Goal: Transaction & Acquisition: Obtain resource

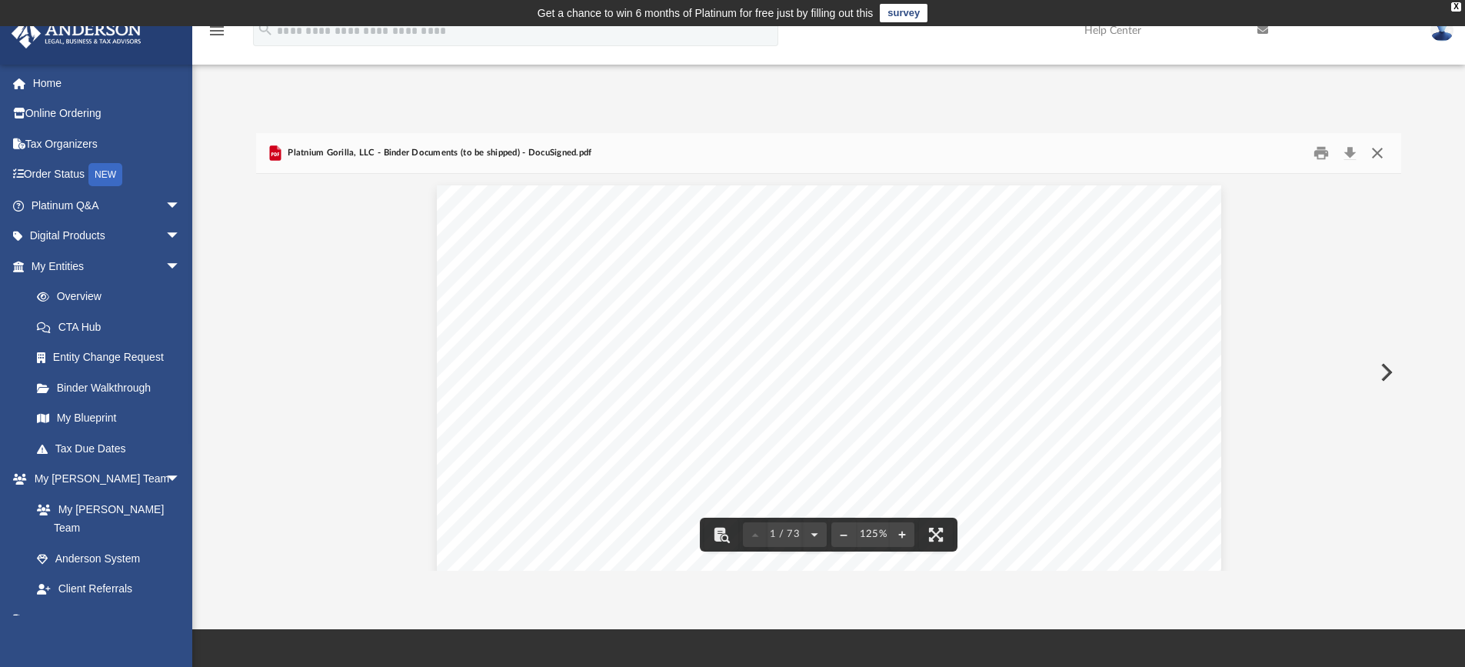
click at [1371, 155] on button "Close" at bounding box center [1378, 154] width 28 height 24
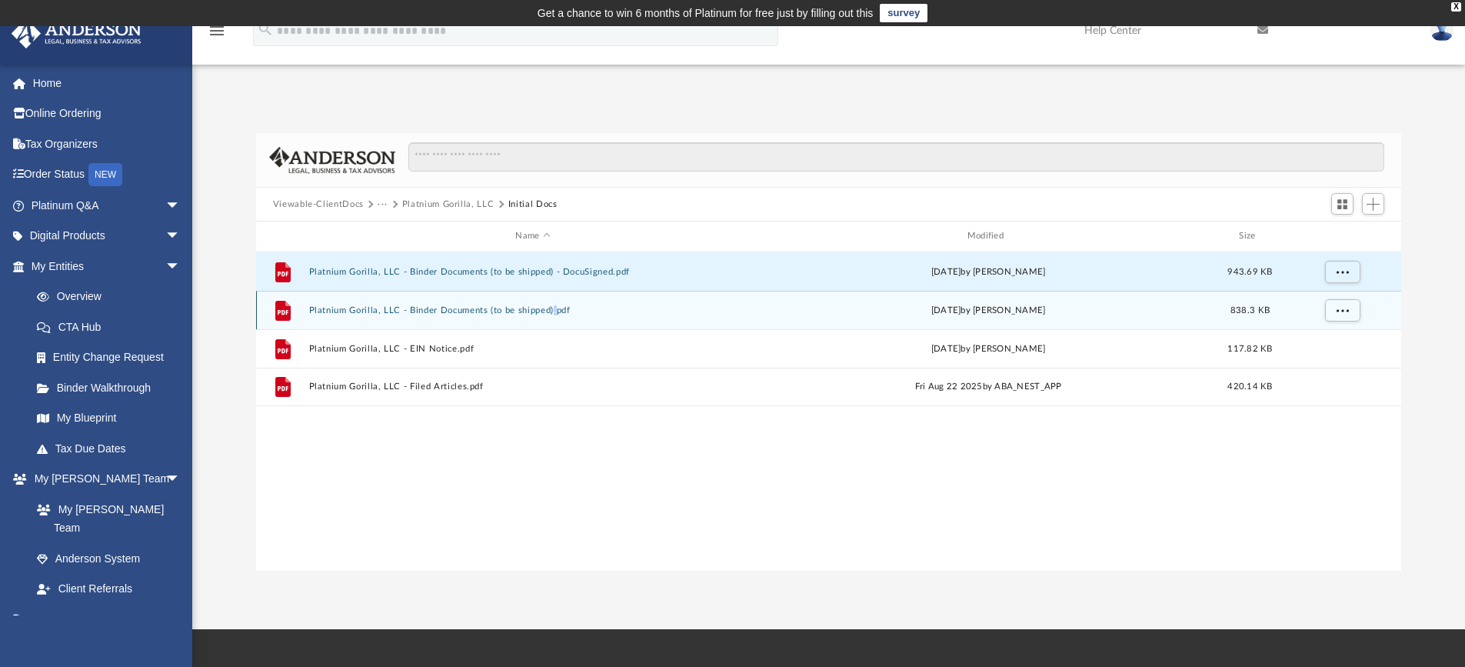
click at [469, 305] on button "Platnium Gorilla, LLC - Binder Documents (to be shipped).pdf" at bounding box center [532, 310] width 448 height 10
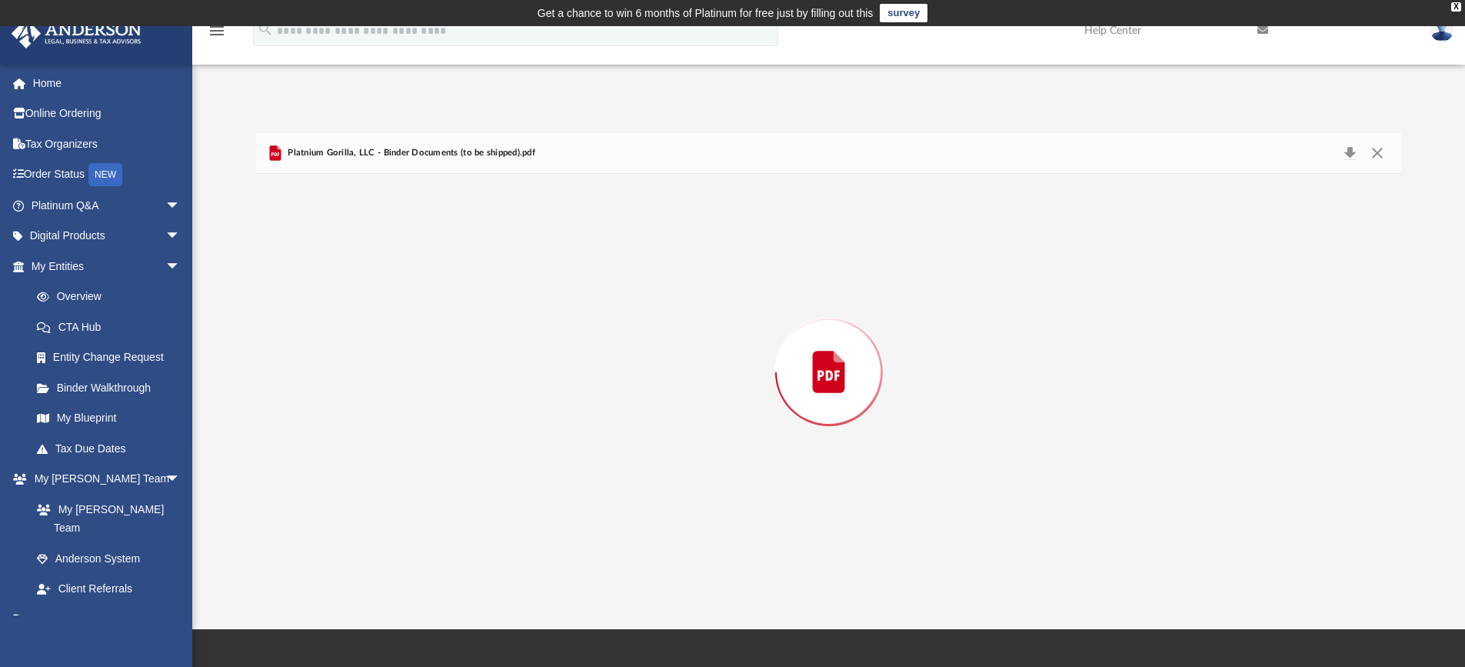
click at [469, 305] on div "Preview" at bounding box center [829, 372] width 1146 height 397
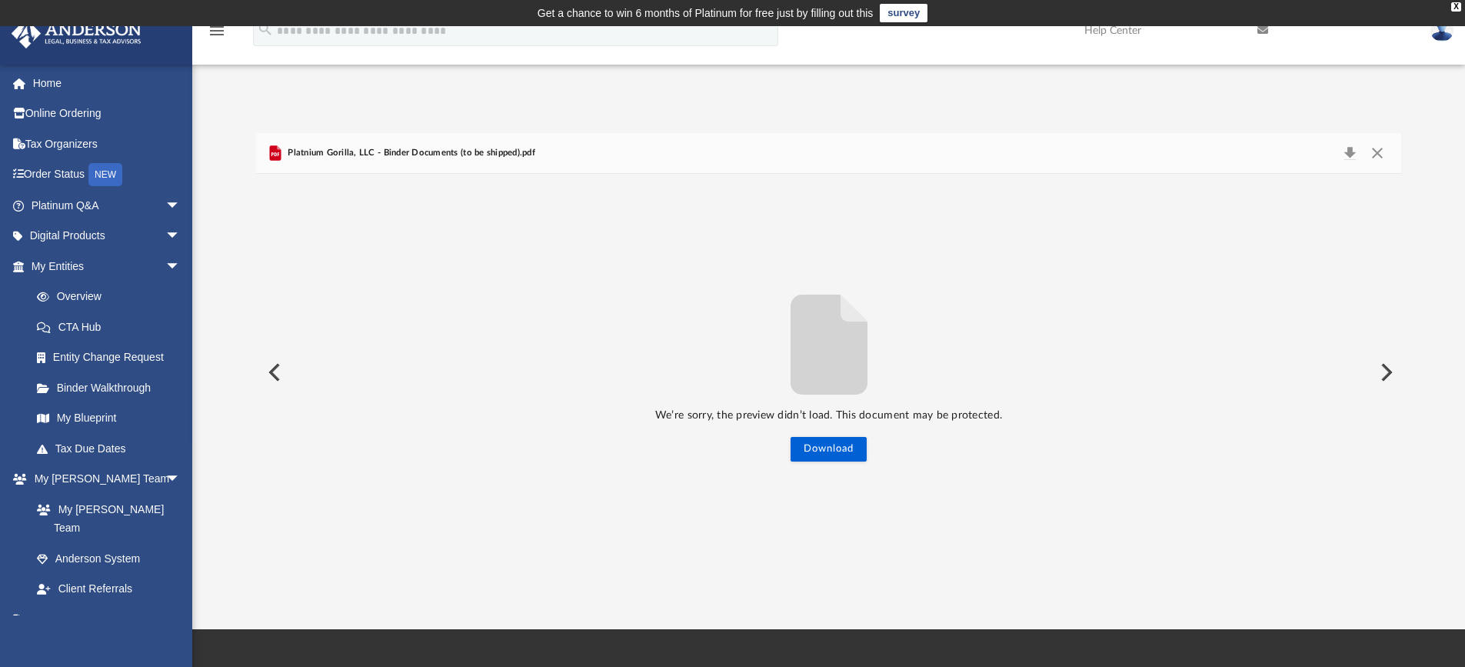
click at [936, 416] on p "We’re sorry, the preview didn’t load. This document may be protected." at bounding box center [829, 415] width 1146 height 19
click at [1375, 150] on button "Close" at bounding box center [1378, 153] width 28 height 22
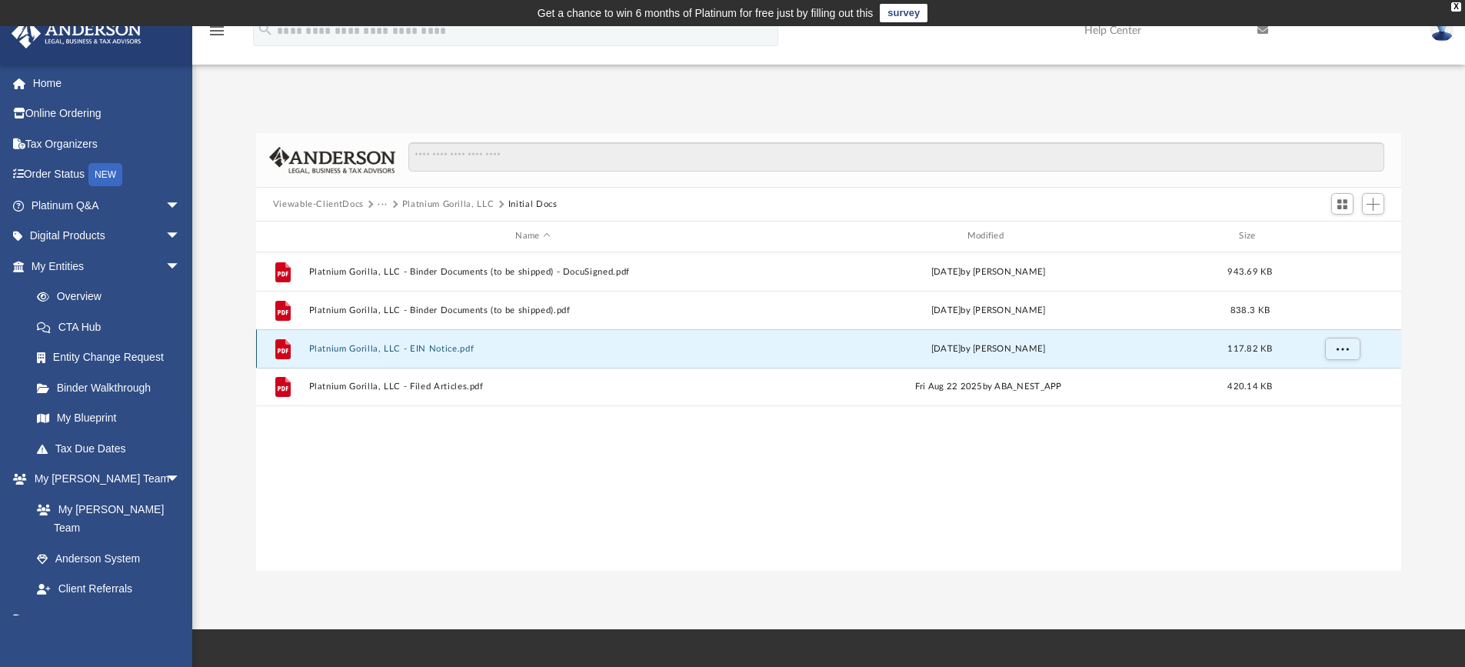
click at [434, 349] on button "Platnium Gorilla, LLC - EIN Notice.pdf" at bounding box center [532, 349] width 448 height 10
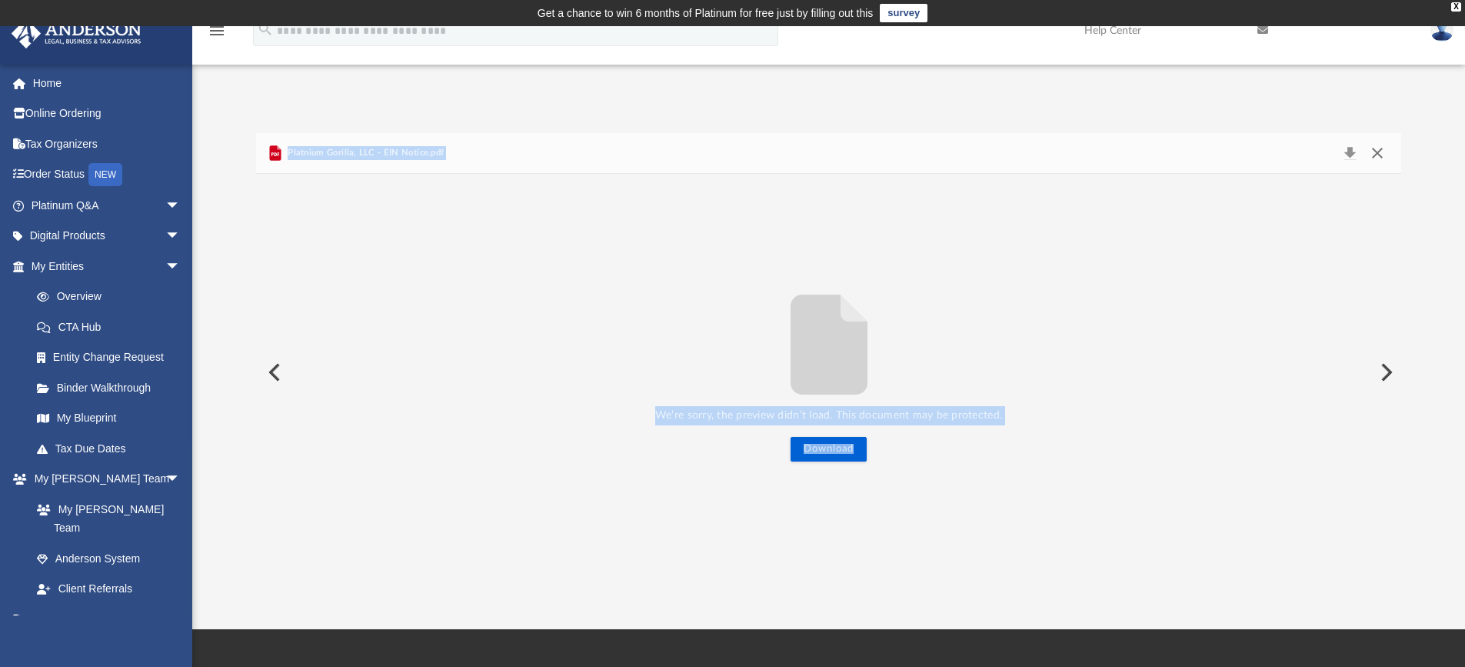
click at [1381, 154] on button "Close" at bounding box center [1378, 153] width 28 height 22
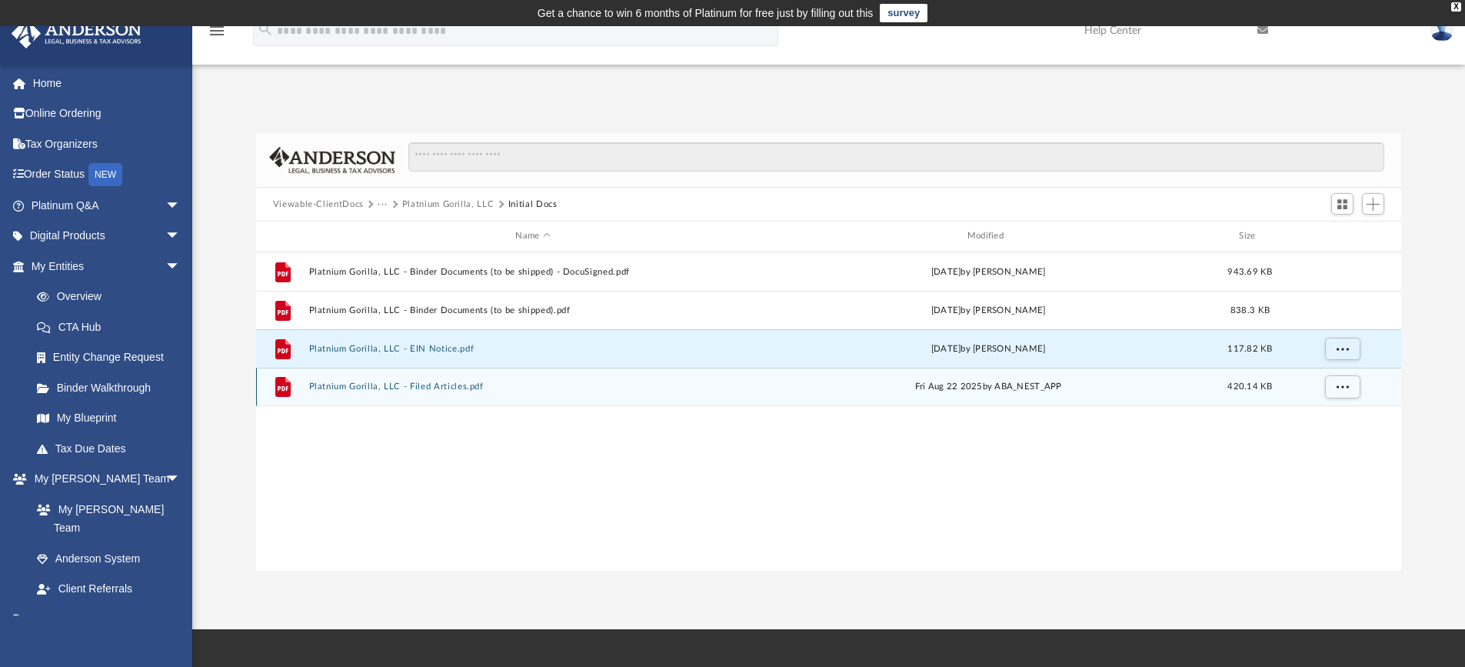
click at [450, 391] on button "Platnium Gorilla, LLC - Filed Articles.pdf" at bounding box center [532, 387] width 448 height 10
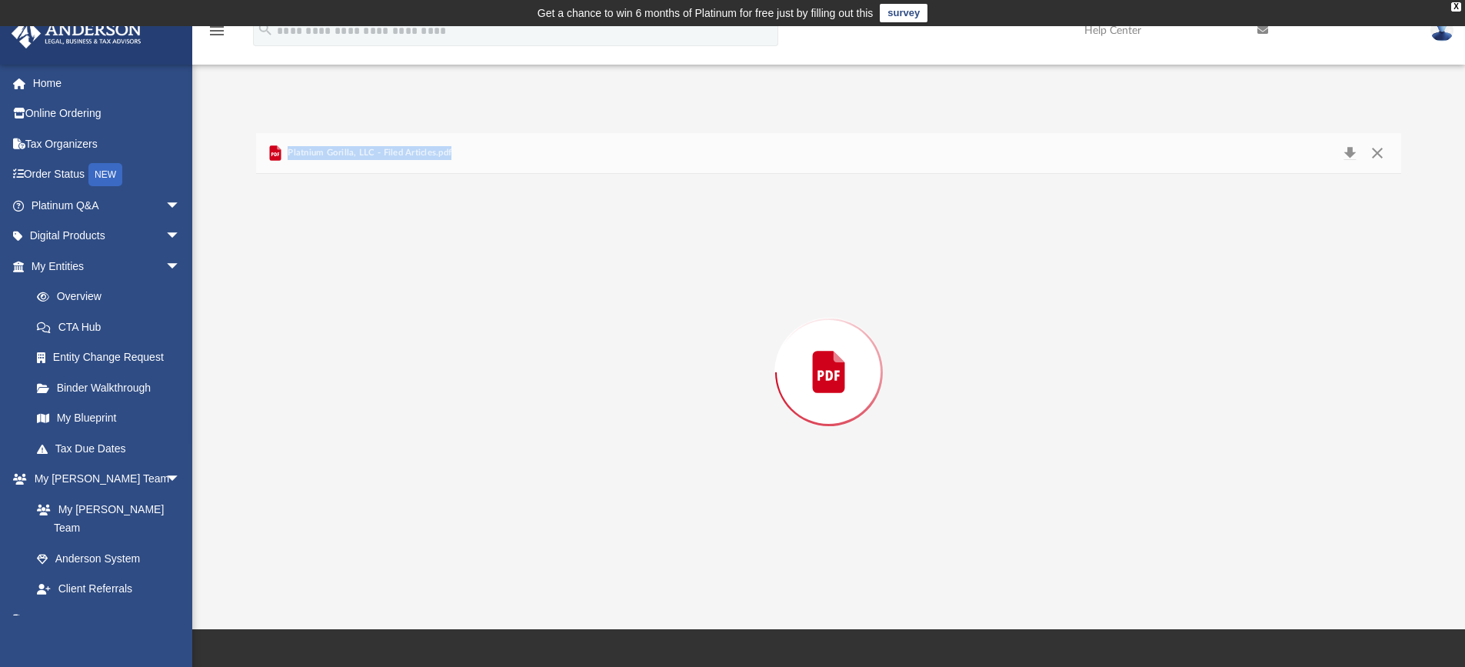
click at [450, 391] on div "Preview" at bounding box center [829, 372] width 1146 height 397
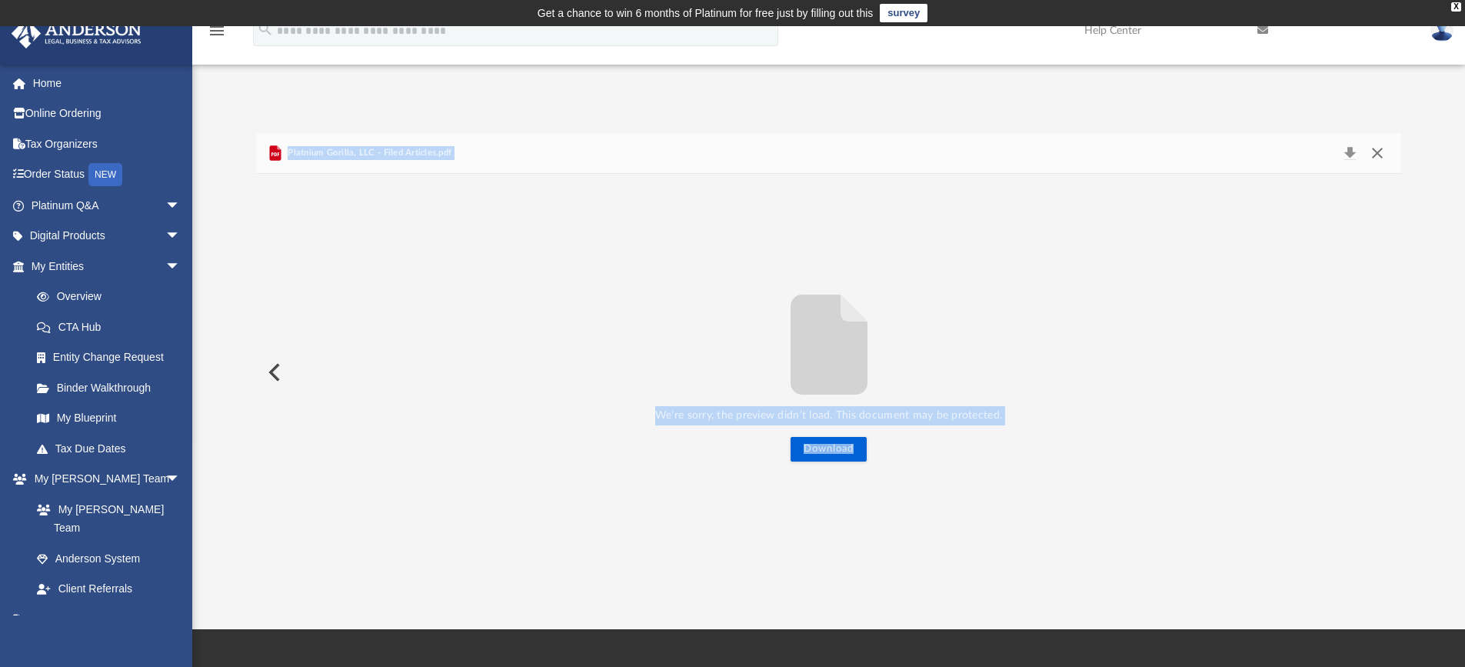
click at [1381, 155] on button "Close" at bounding box center [1378, 153] width 28 height 22
